Goal: Task Accomplishment & Management: Use online tool/utility

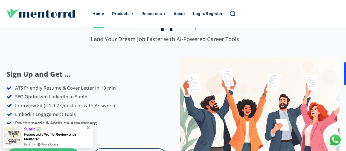
scroll to position [137, 0]
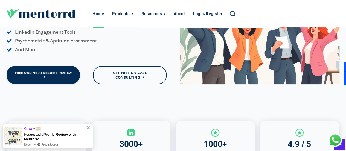
click at [35, 69] on link "Free Online AI Resume Review" at bounding box center [43, 75] width 73 height 18
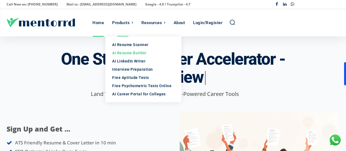
click at [123, 56] on link "AI Resume Builder" at bounding box center [143, 53] width 76 height 8
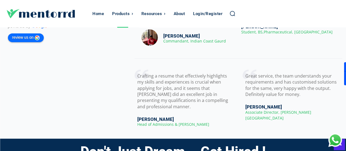
scroll to position [903, 0]
